Goal: Transaction & Acquisition: Purchase product/service

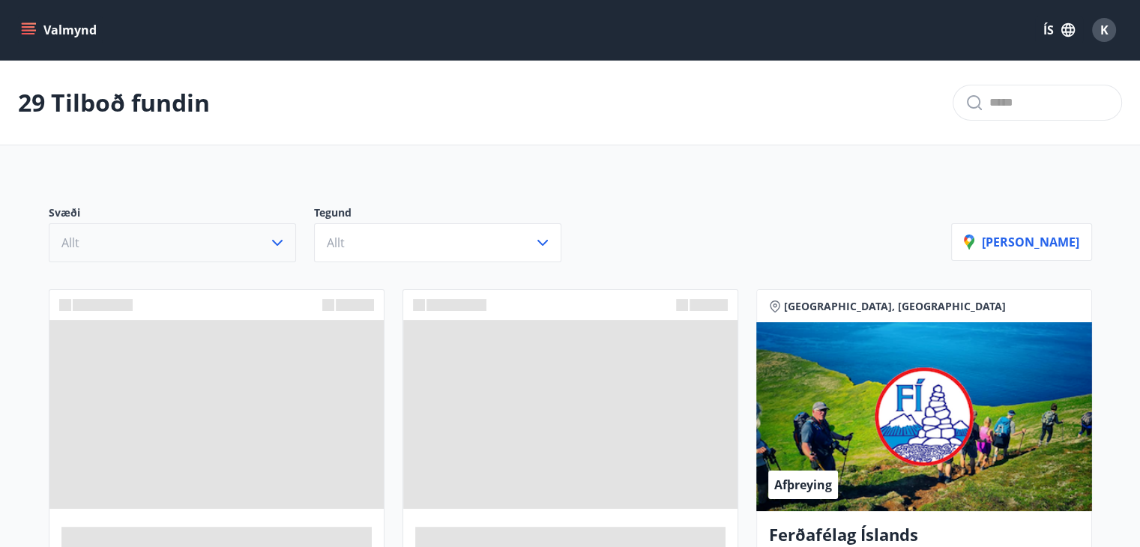
click at [276, 242] on icon "button" at bounding box center [277, 243] width 18 height 18
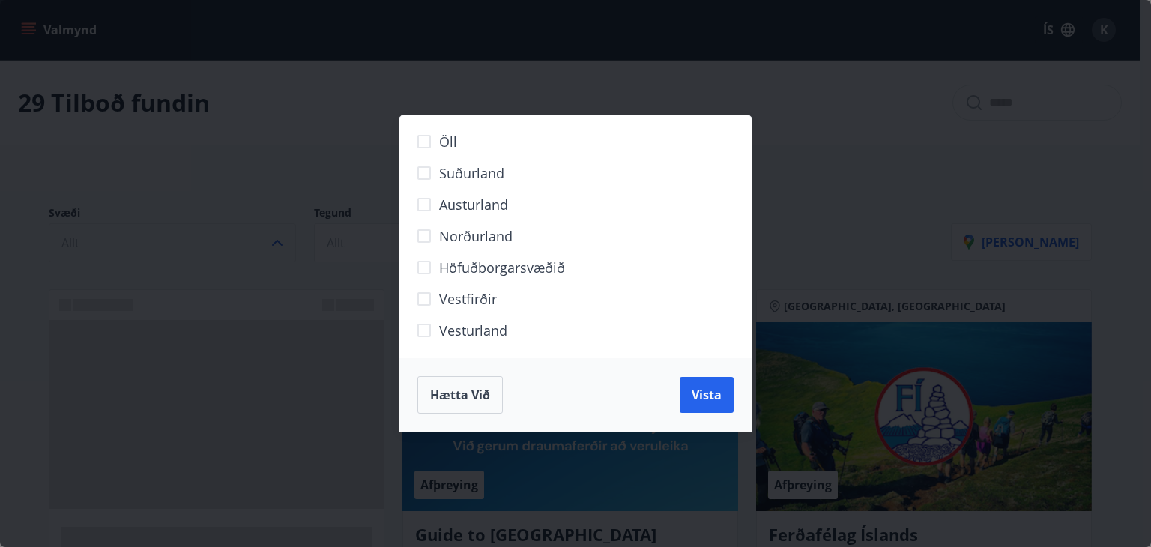
click at [492, 235] on span "Norðurland" at bounding box center [475, 235] width 73 height 19
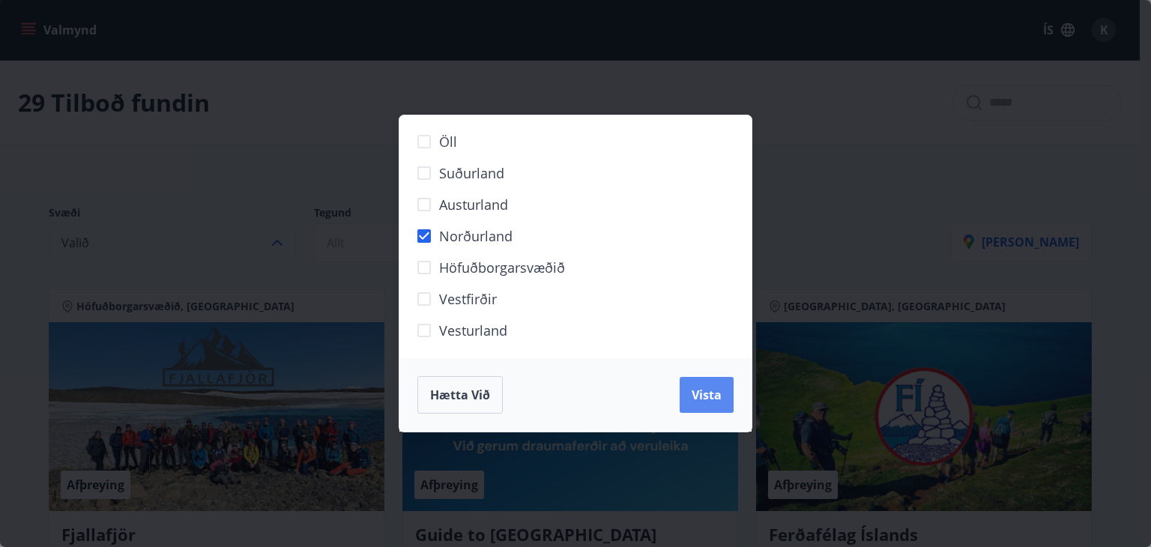
click at [708, 393] on span "Vista" at bounding box center [707, 395] width 30 height 16
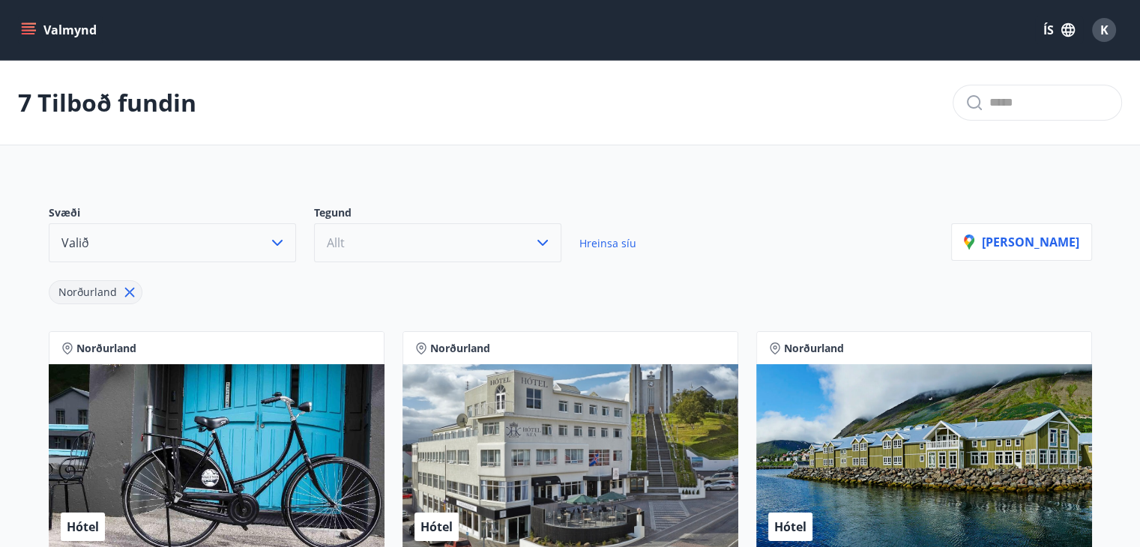
click at [543, 240] on icon "button" at bounding box center [543, 243] width 18 height 18
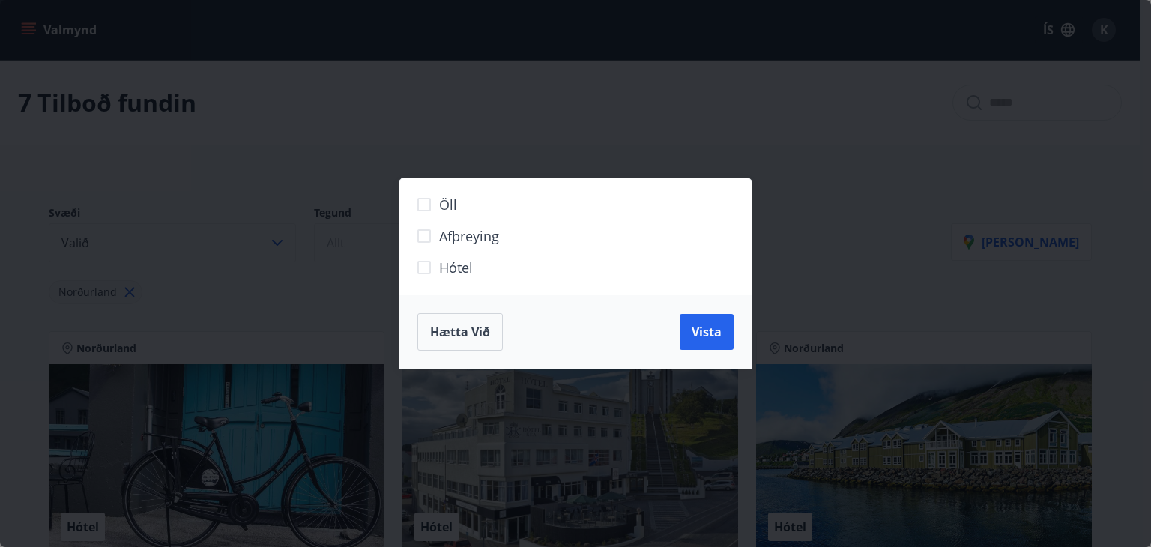
click at [444, 261] on span "Hótel" at bounding box center [456, 267] width 34 height 19
click at [689, 330] on button "Vista" at bounding box center [707, 332] width 54 height 36
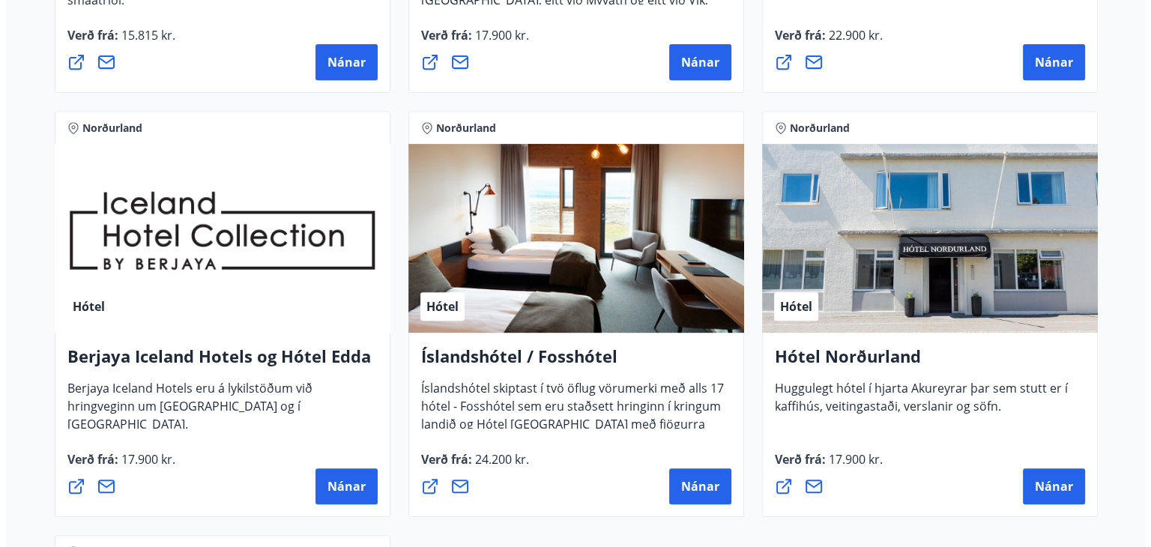
scroll to position [675, 0]
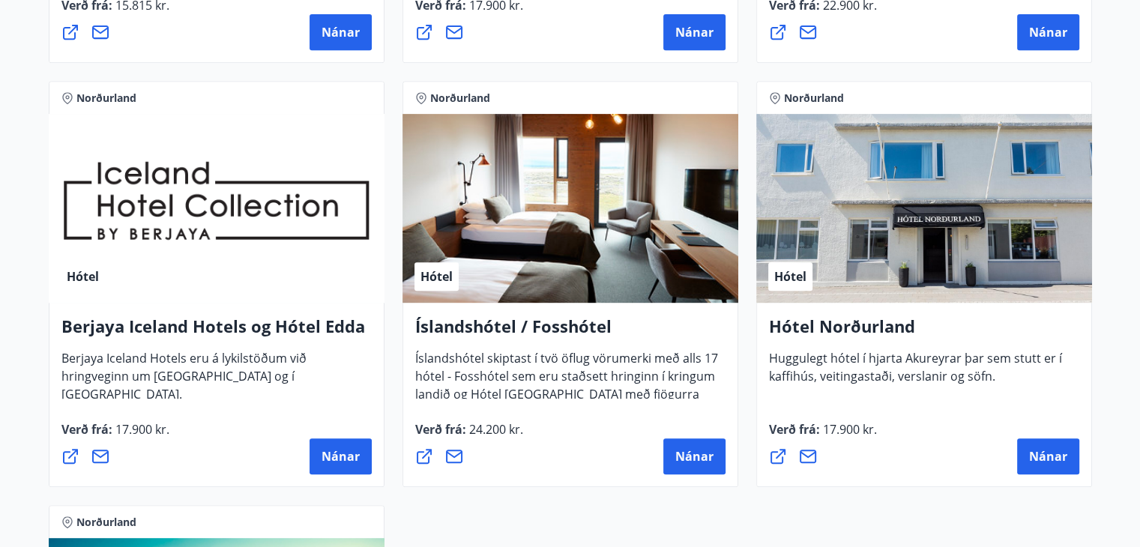
click at [453, 335] on h4 "Íslandshótel / Fosshótel" at bounding box center [570, 332] width 310 height 34
click at [709, 459] on span "Nánar" at bounding box center [694, 456] width 38 height 16
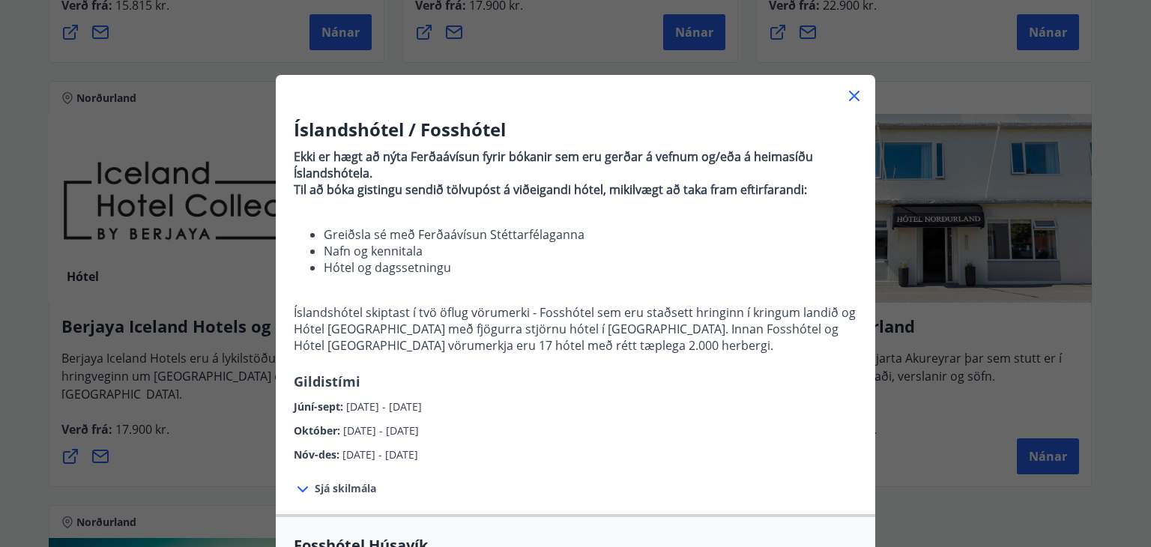
scroll to position [0, 0]
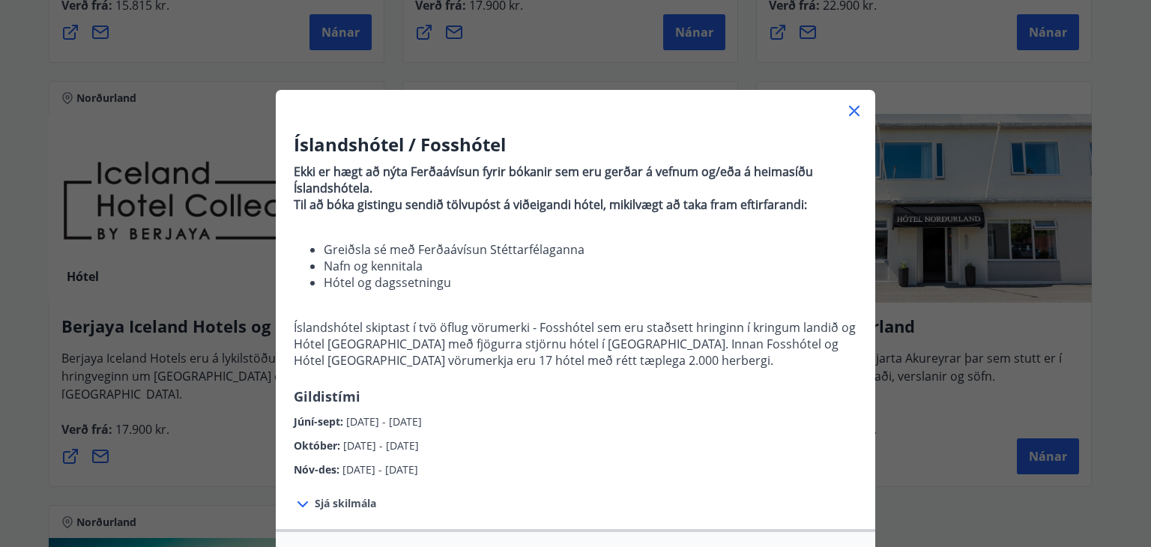
click at [849, 112] on icon at bounding box center [854, 111] width 10 height 10
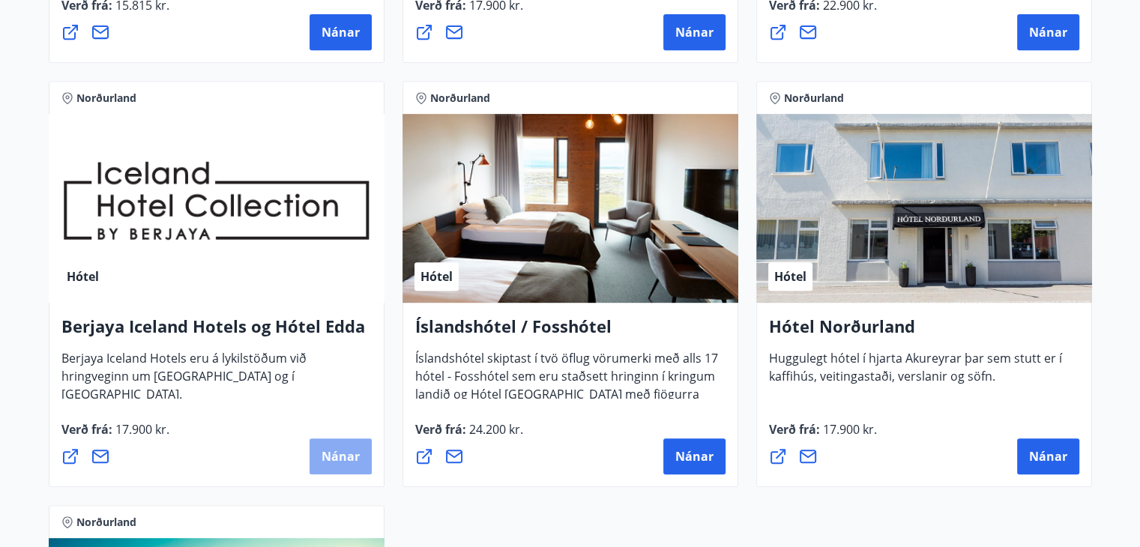
click at [323, 457] on span "Nánar" at bounding box center [341, 456] width 38 height 16
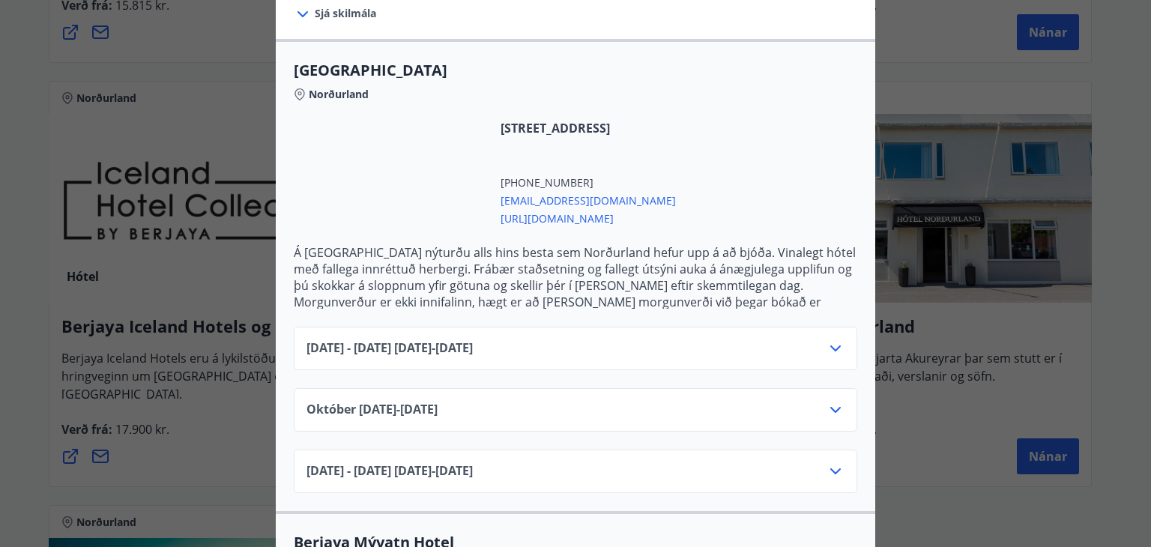
scroll to position [375, 0]
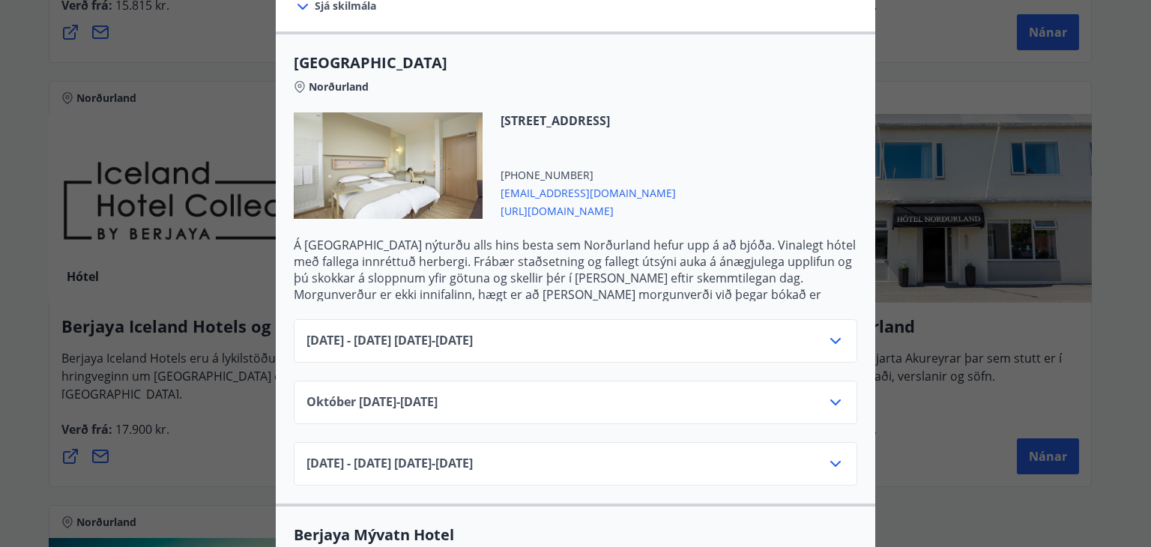
click at [833, 393] on icon at bounding box center [836, 402] width 18 height 18
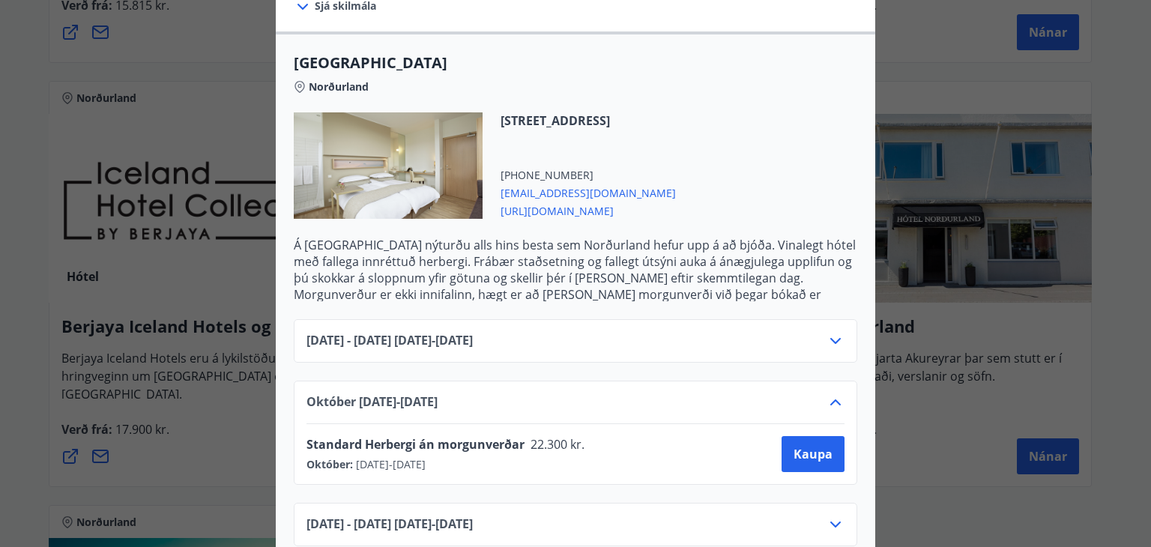
scroll to position [450, 0]
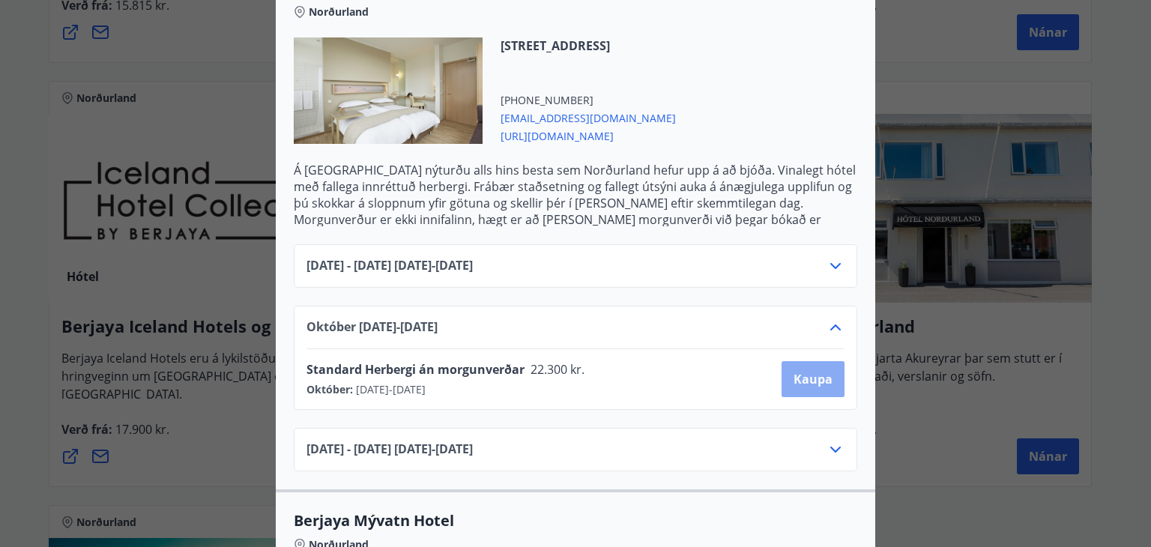
click at [813, 371] on span "Kaupa" at bounding box center [813, 379] width 39 height 16
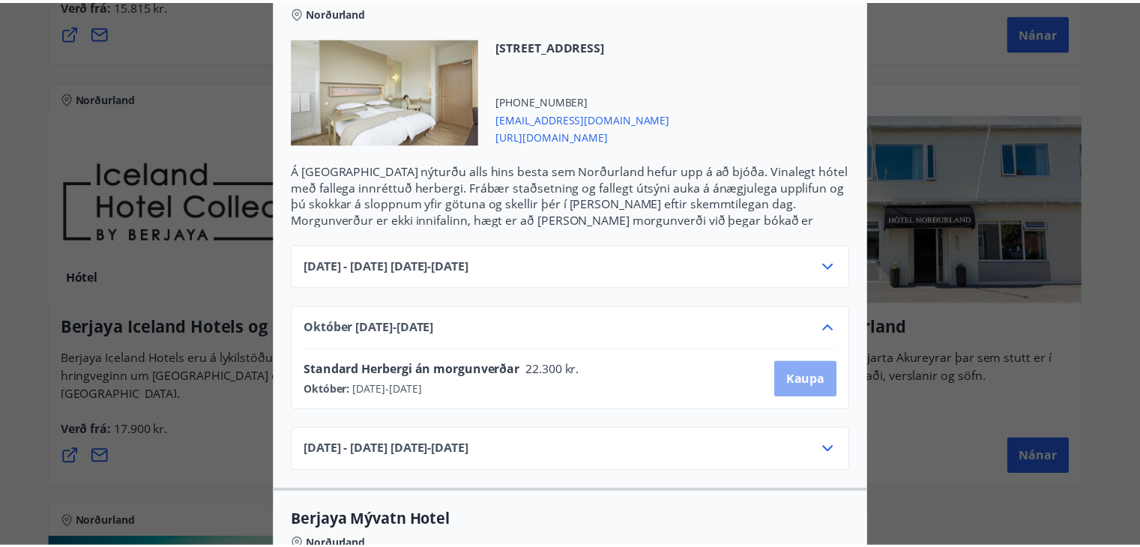
scroll to position [127, 0]
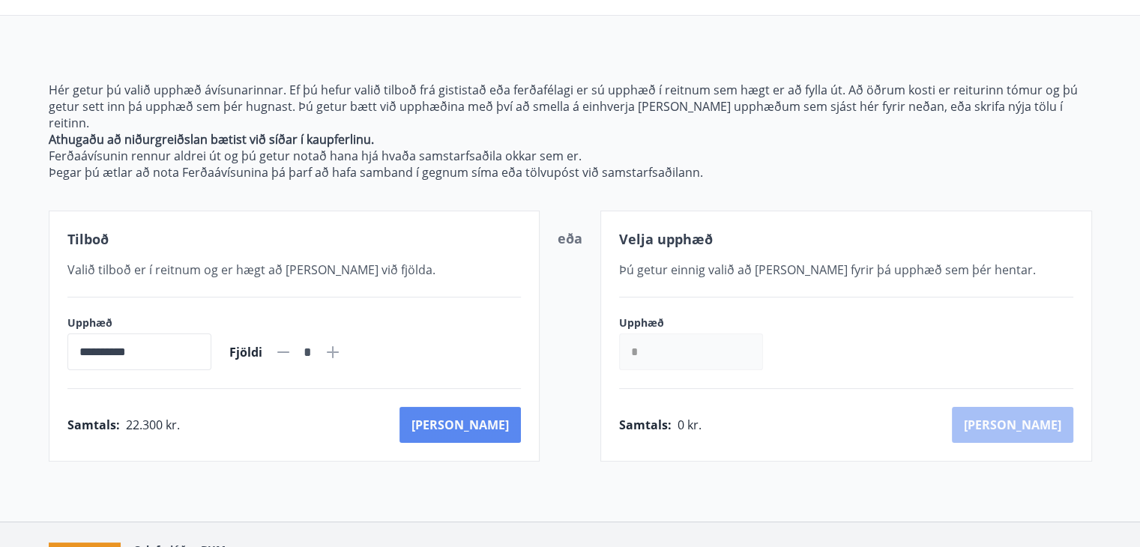
click at [492, 407] on button "Kaup" at bounding box center [459, 425] width 121 height 36
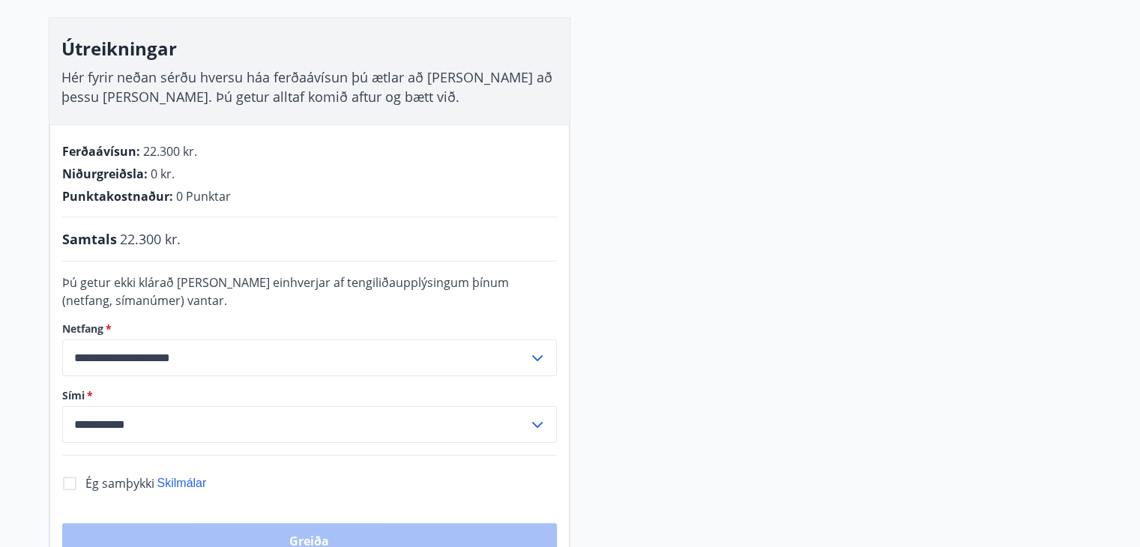
scroll to position [202, 0]
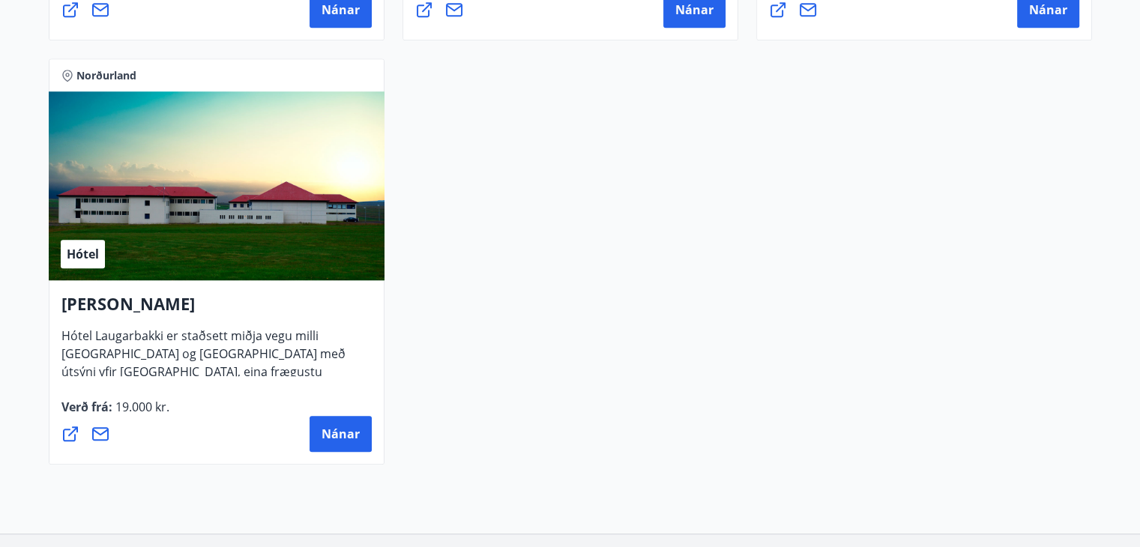
scroll to position [1126, 0]
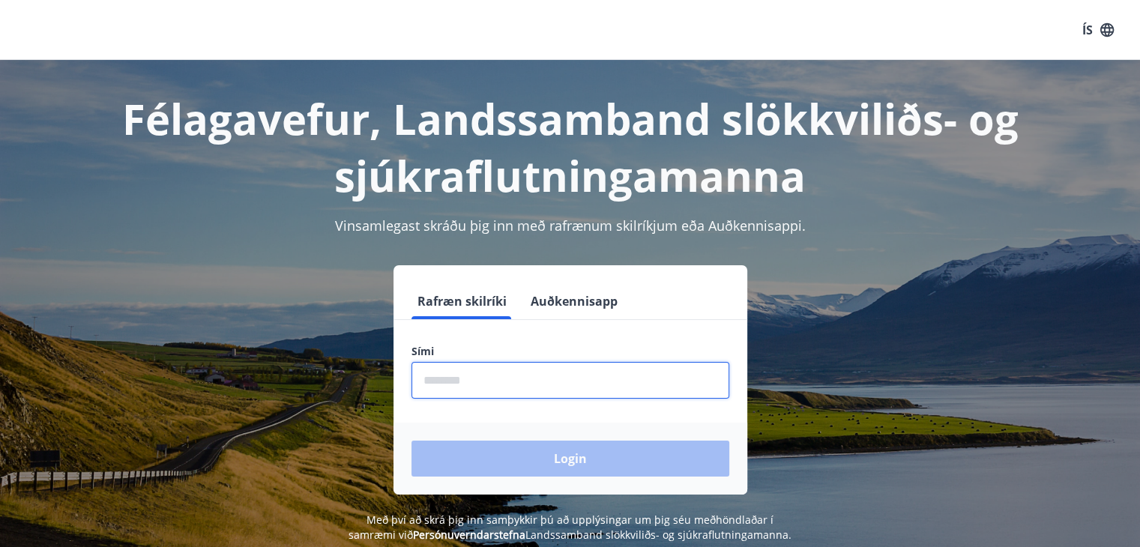
click at [417, 381] on input "phone" at bounding box center [570, 380] width 318 height 37
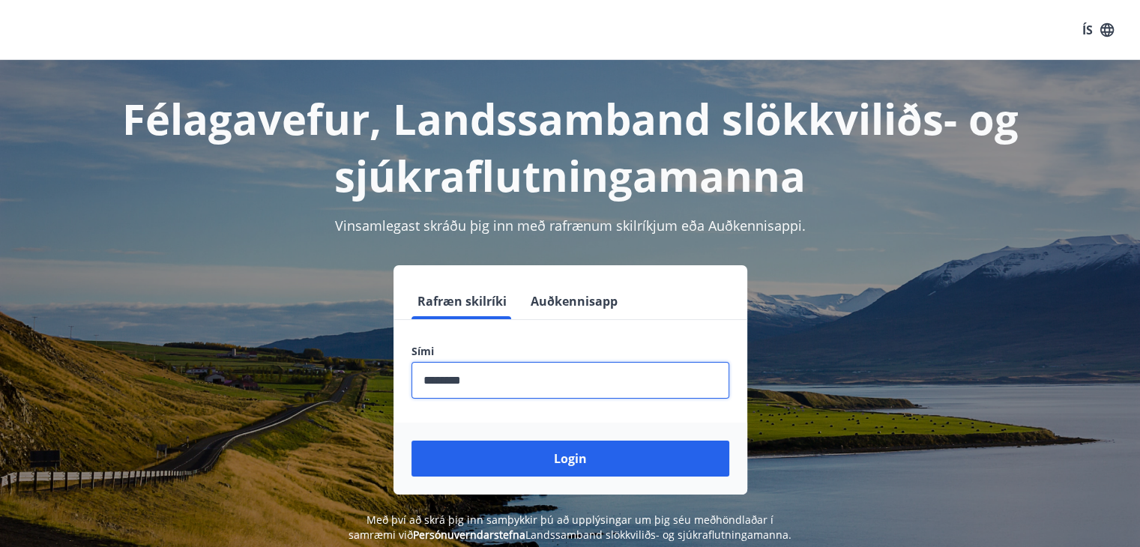
type input "********"
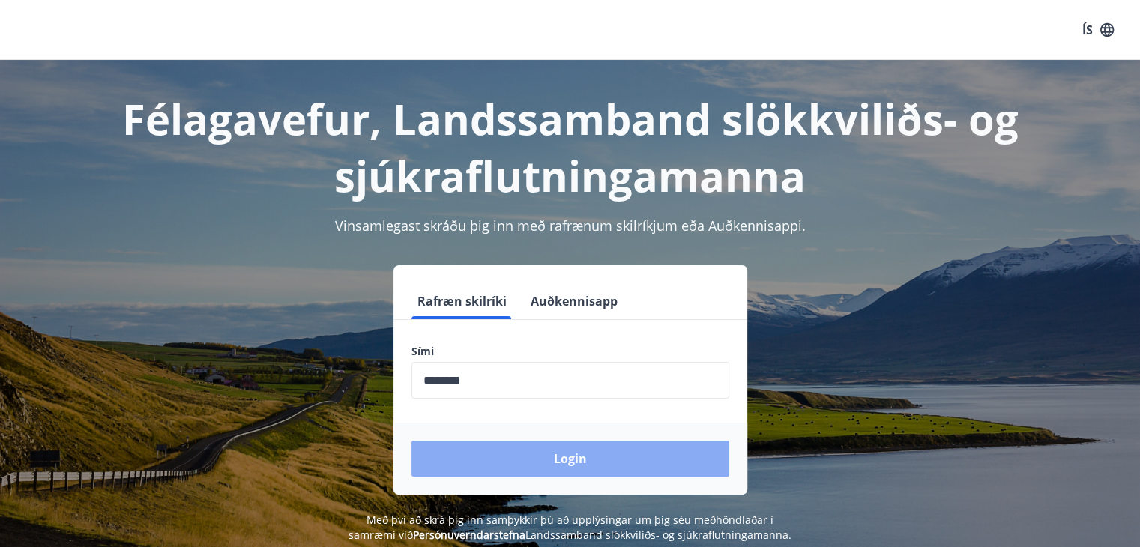
click at [579, 457] on button "Login" at bounding box center [570, 459] width 318 height 36
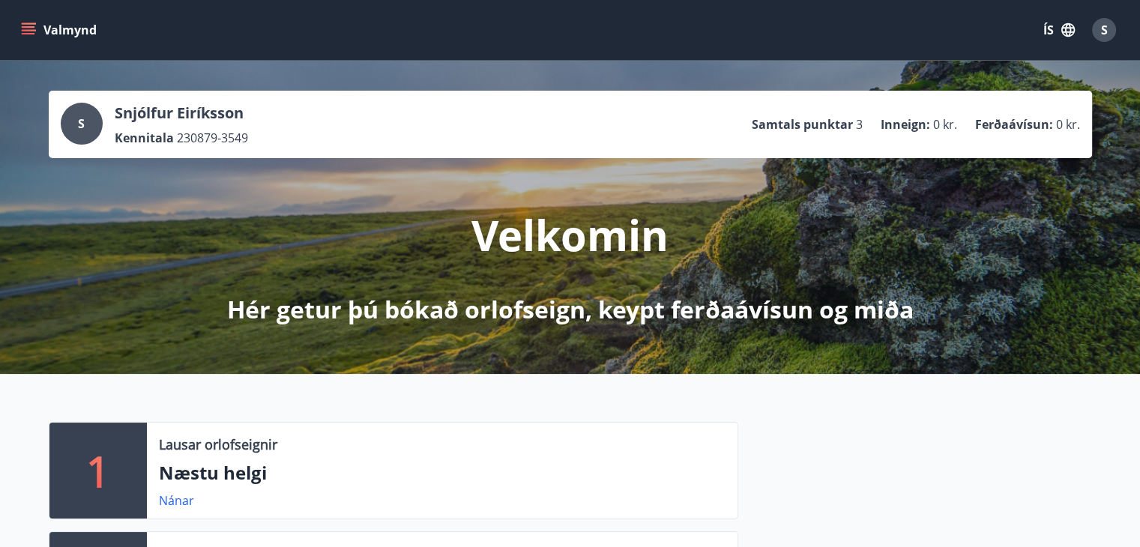
click at [29, 24] on icon "menu" at bounding box center [30, 23] width 16 height 1
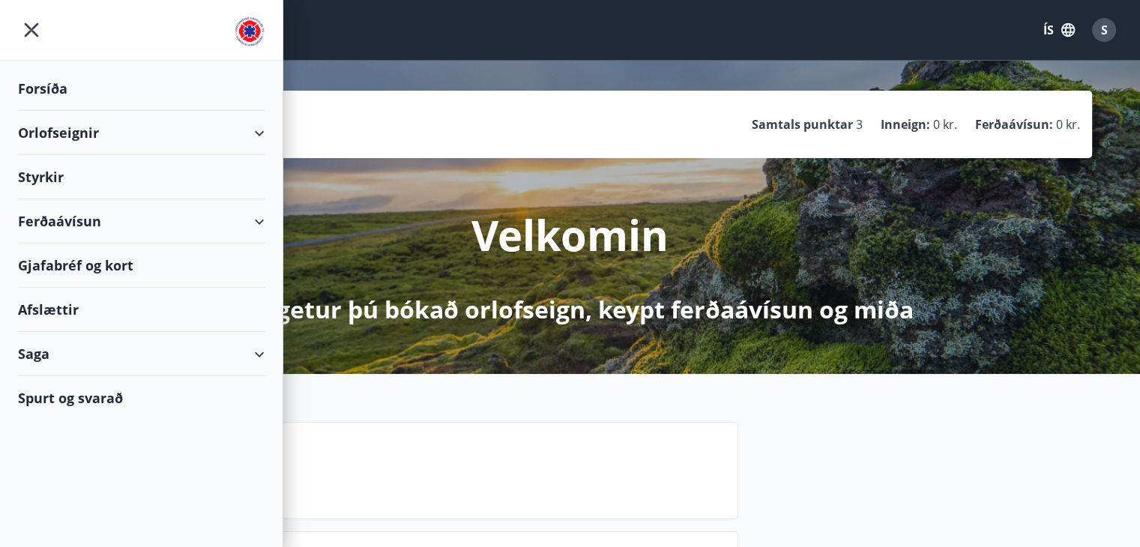
click at [261, 216] on div "Ferðaávísun" at bounding box center [141, 221] width 247 height 44
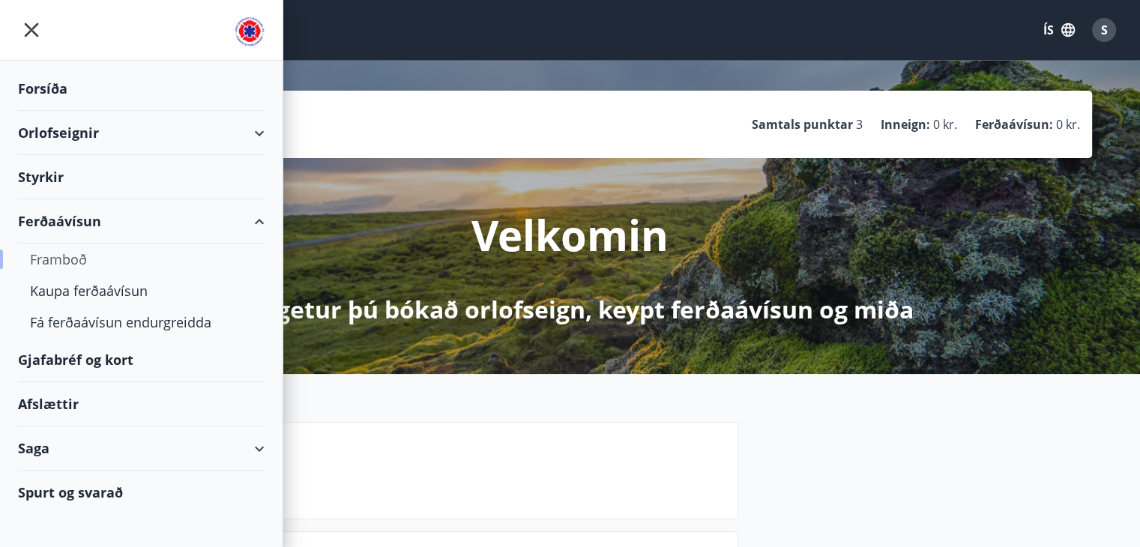
click at [61, 254] on div "Framboð" at bounding box center [141, 259] width 223 height 31
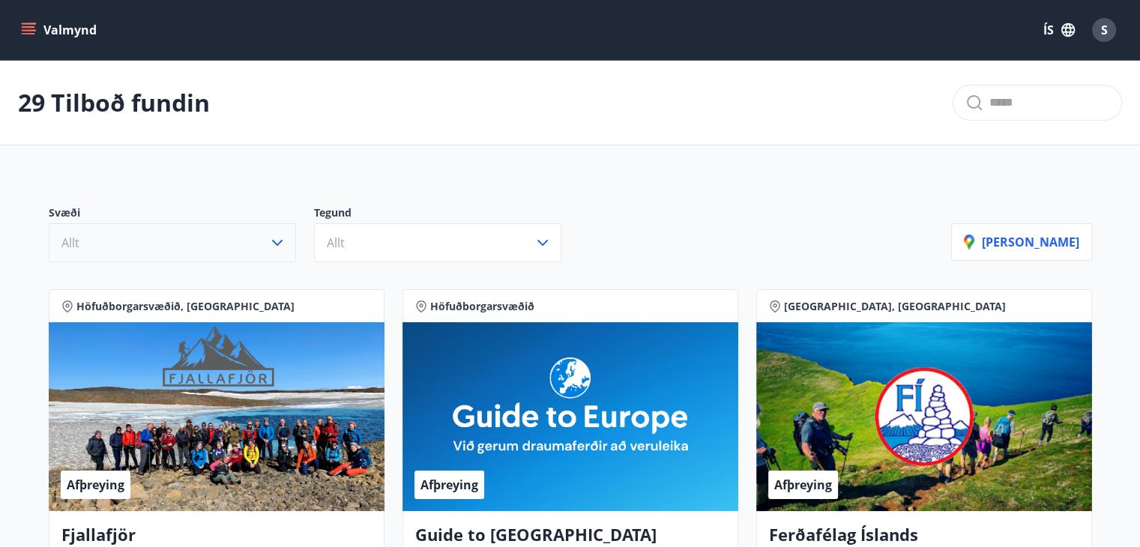
click at [276, 238] on icon "button" at bounding box center [277, 243] width 18 height 18
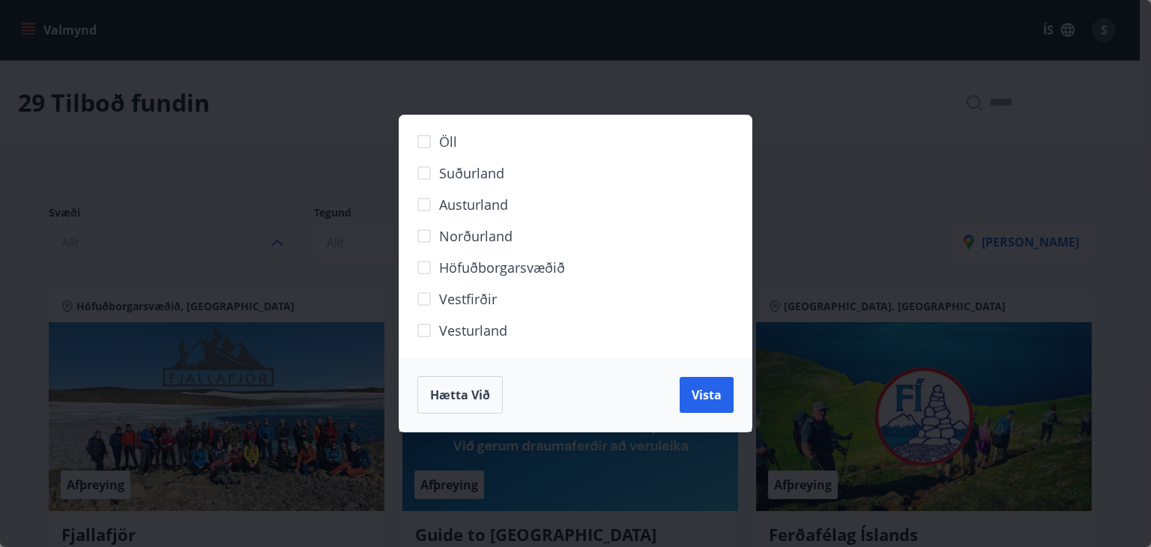
click at [467, 224] on label "Austurland" at bounding box center [566, 210] width 314 height 31
click at [459, 200] on span "Austurland" at bounding box center [473, 204] width 69 height 19
click at [462, 229] on span "Norðurland" at bounding box center [475, 235] width 73 height 19
click at [710, 403] on button "Vista" at bounding box center [707, 395] width 54 height 36
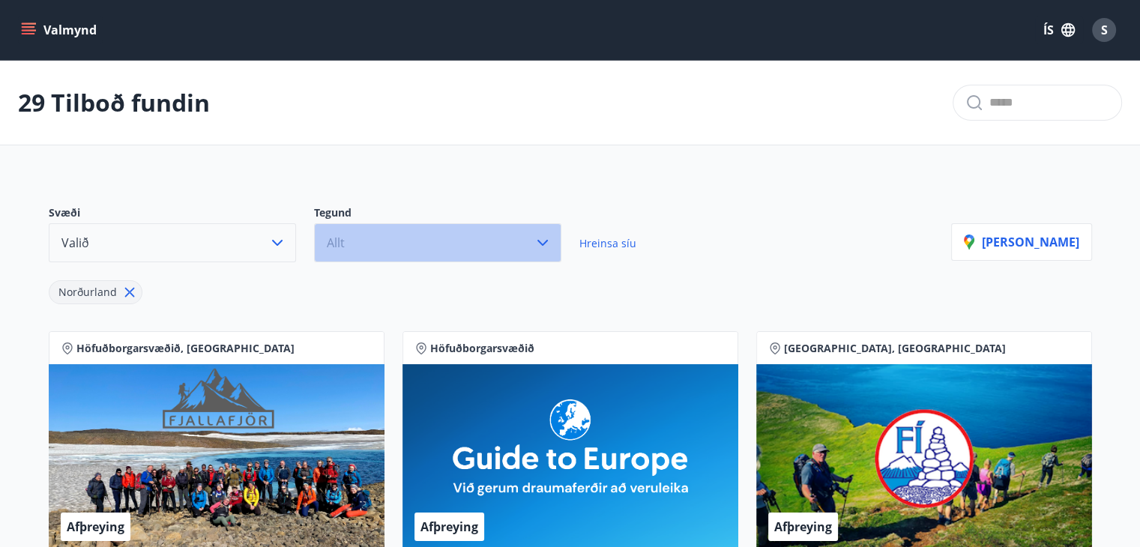
click at [529, 241] on button "Allt" at bounding box center [437, 242] width 247 height 39
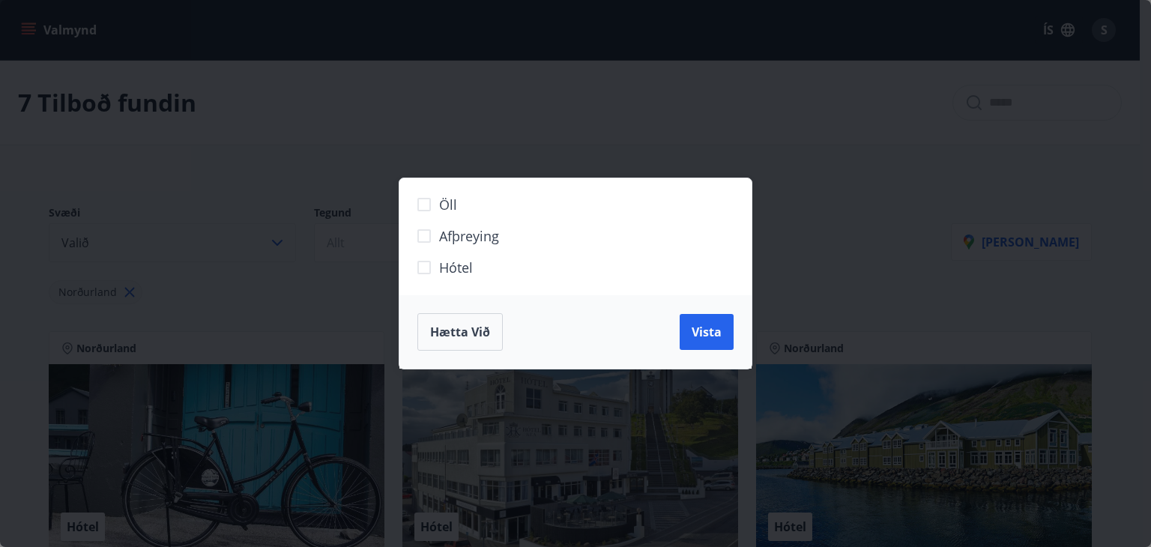
click at [468, 263] on span "Hótel" at bounding box center [456, 267] width 34 height 19
click at [713, 340] on span "Vista" at bounding box center [707, 332] width 30 height 16
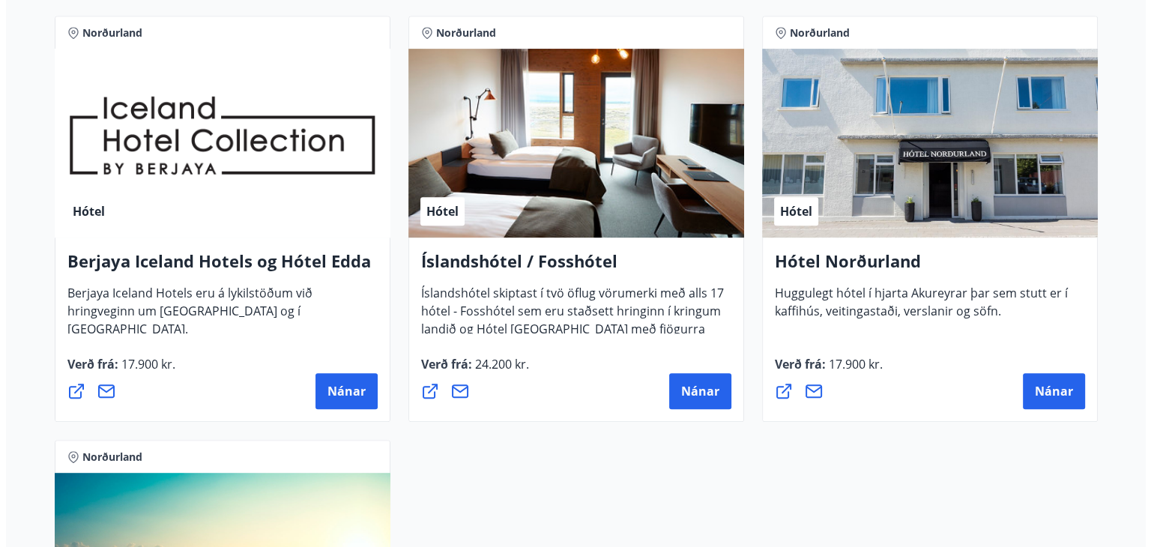
scroll to position [749, 0]
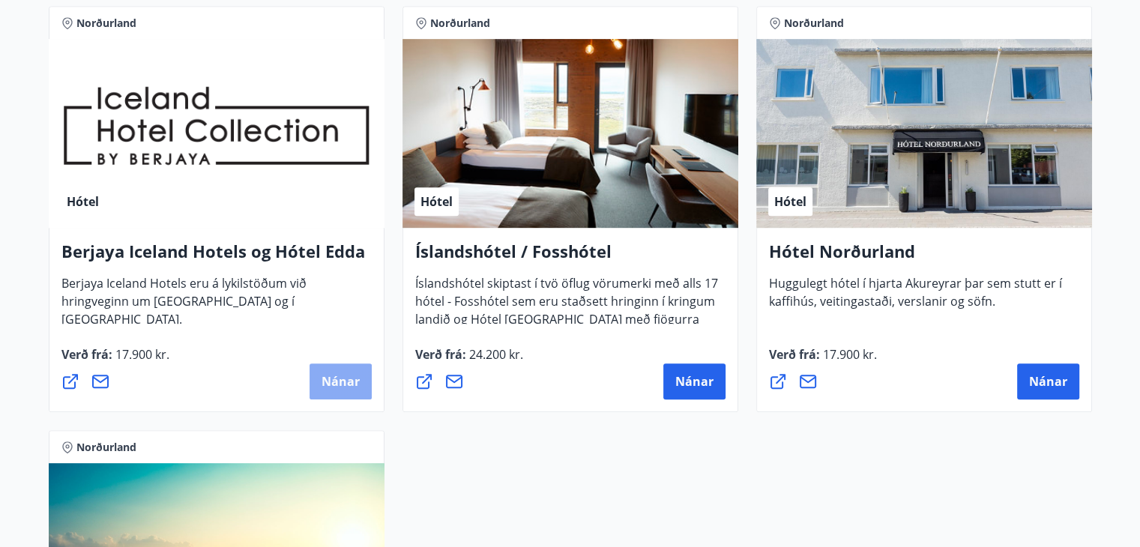
click at [328, 384] on span "Nánar" at bounding box center [341, 381] width 38 height 16
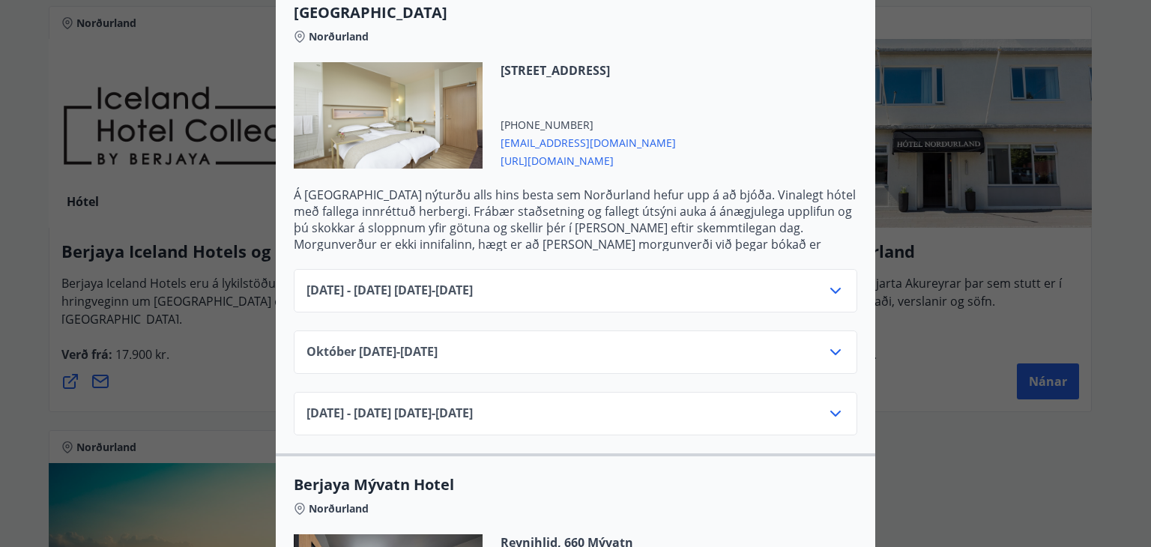
scroll to position [450, 0]
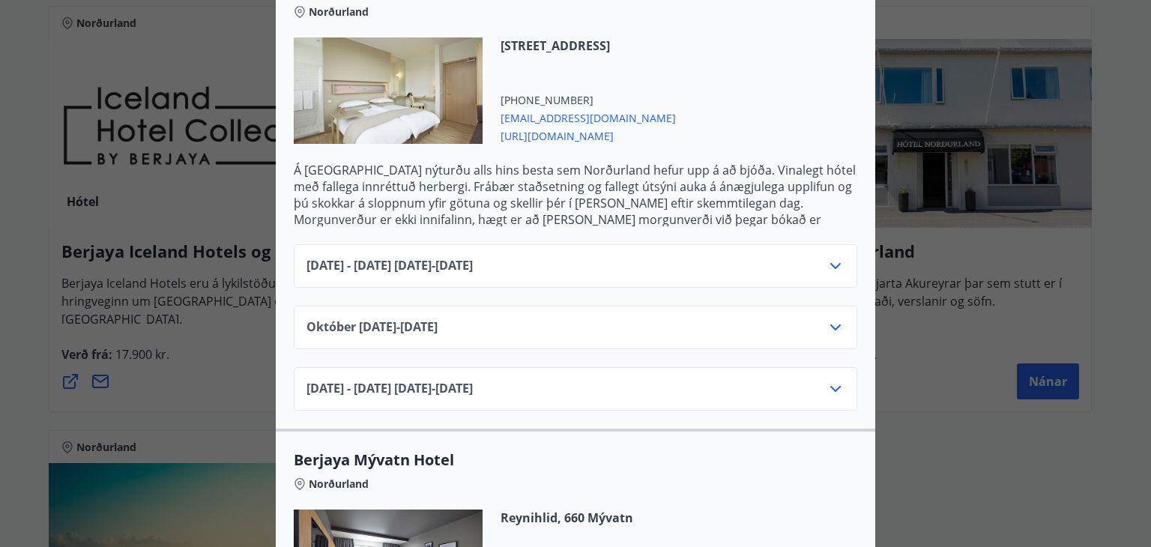
click at [827, 319] on icon at bounding box center [836, 328] width 18 height 18
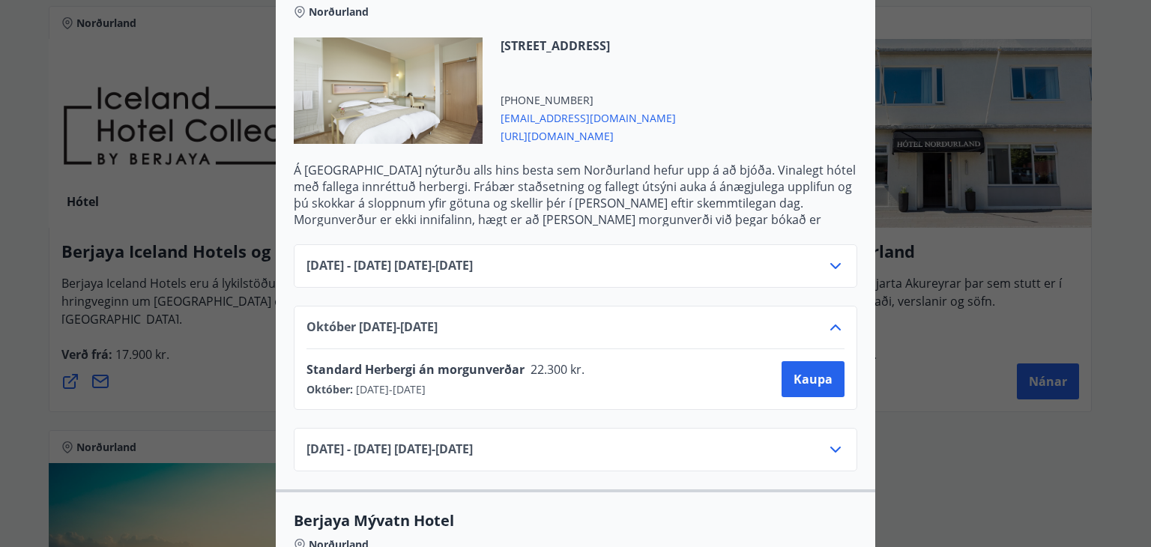
scroll to position [525, 0]
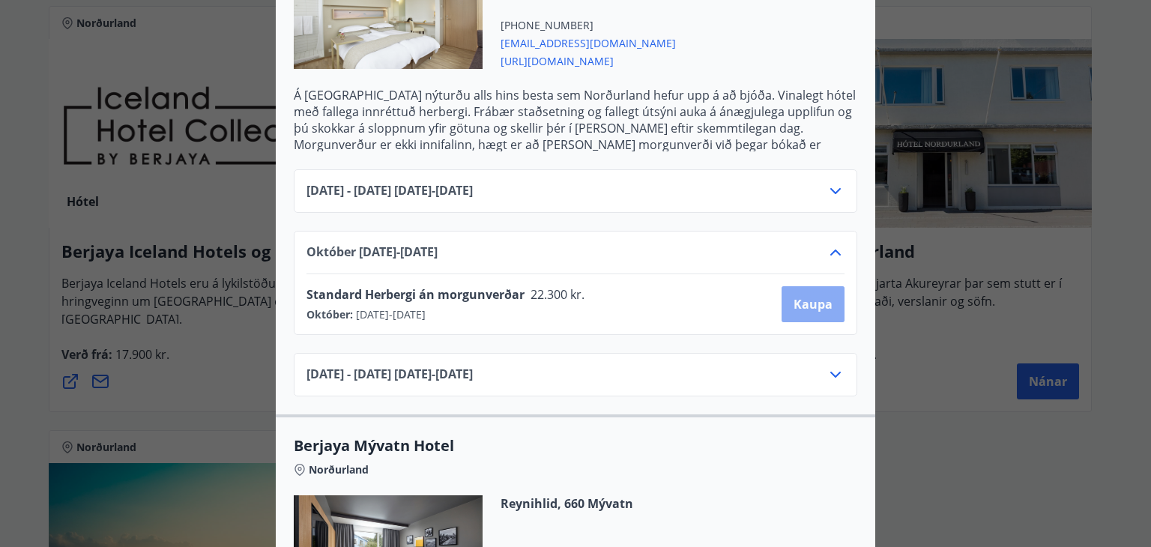
click at [801, 296] on span "Kaupa" at bounding box center [813, 304] width 39 height 16
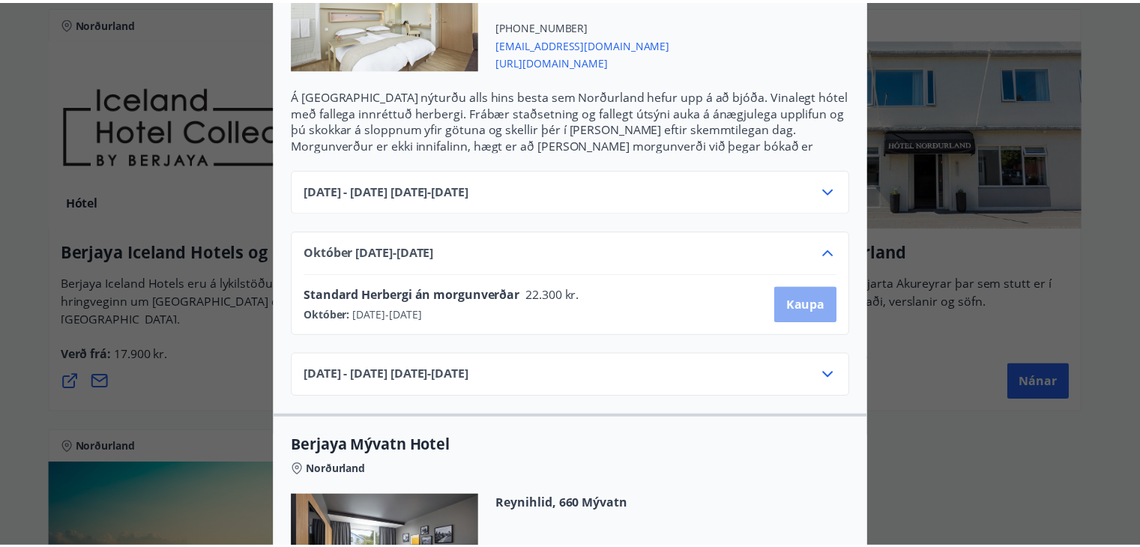
scroll to position [127, 0]
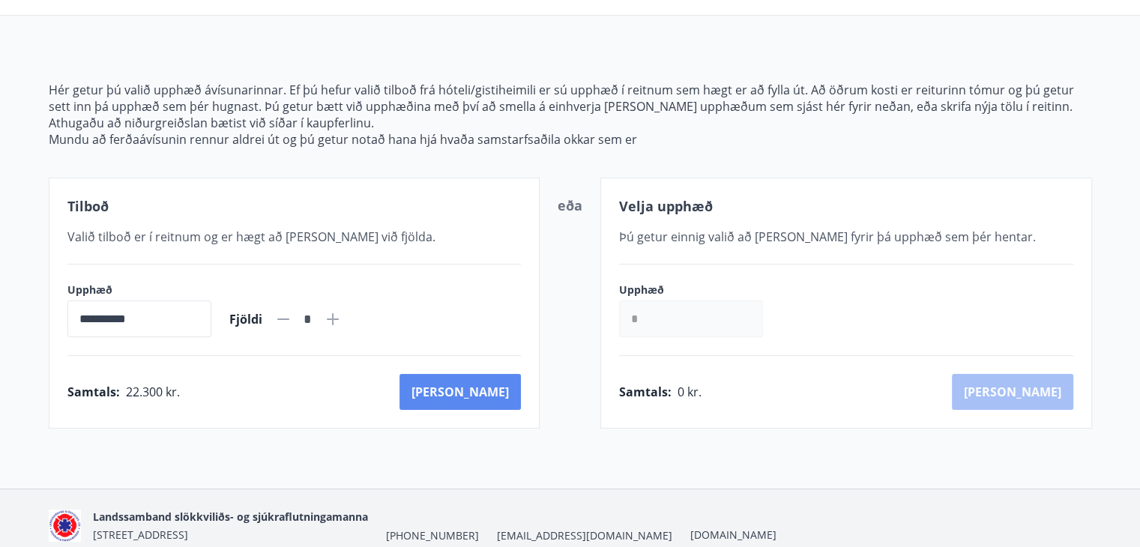
click at [501, 386] on button "Kaup" at bounding box center [459, 392] width 121 height 36
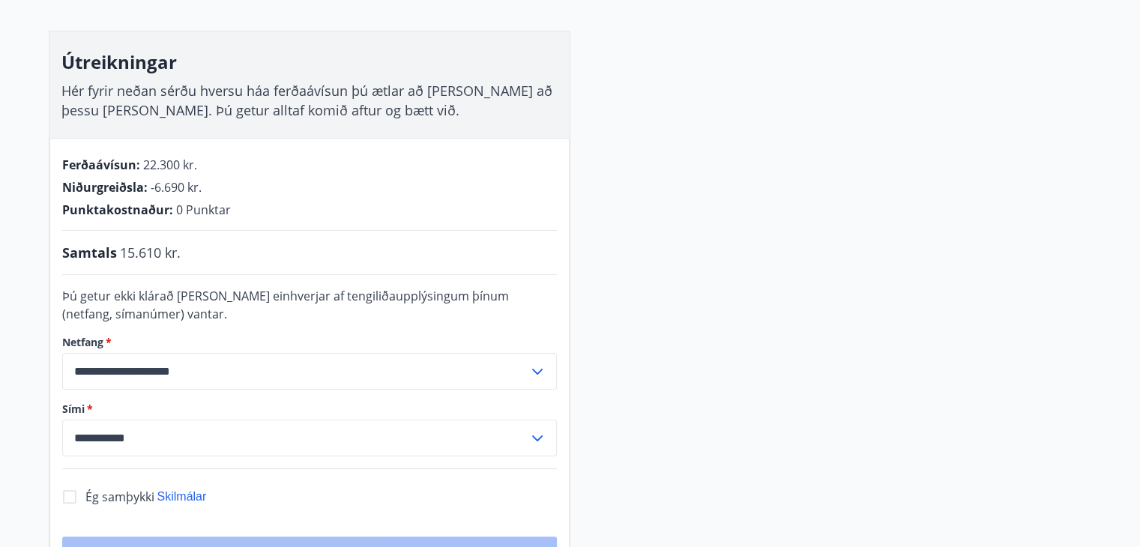
scroll to position [202, 0]
